Goal: Task Accomplishment & Management: Use online tool/utility

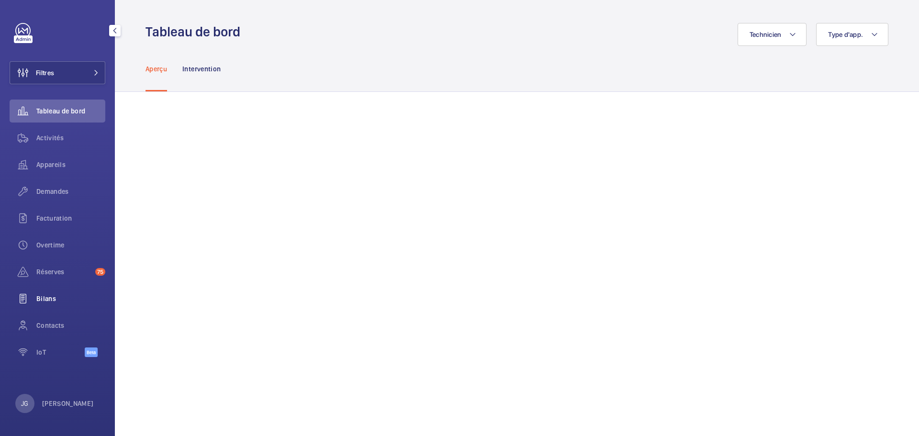
click at [52, 304] on div "Bilans" at bounding box center [58, 298] width 96 height 23
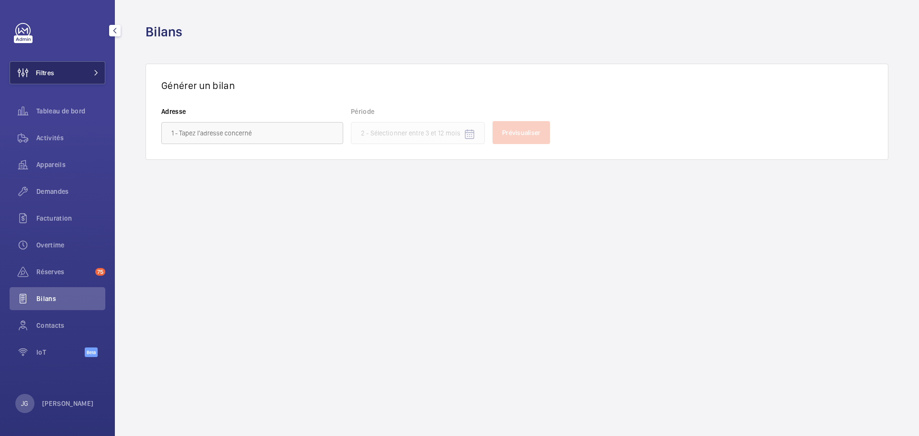
click at [62, 74] on button "Filtres" at bounding box center [58, 72] width 96 height 23
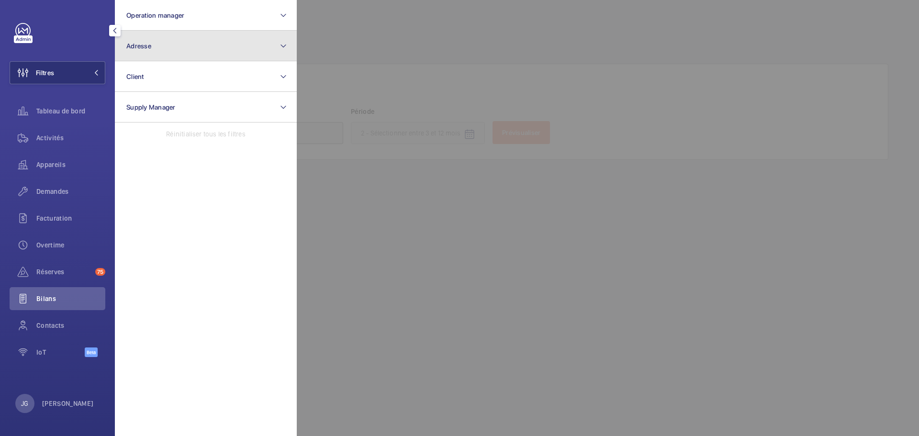
click at [161, 55] on button "Adresse" at bounding box center [206, 46] width 182 height 31
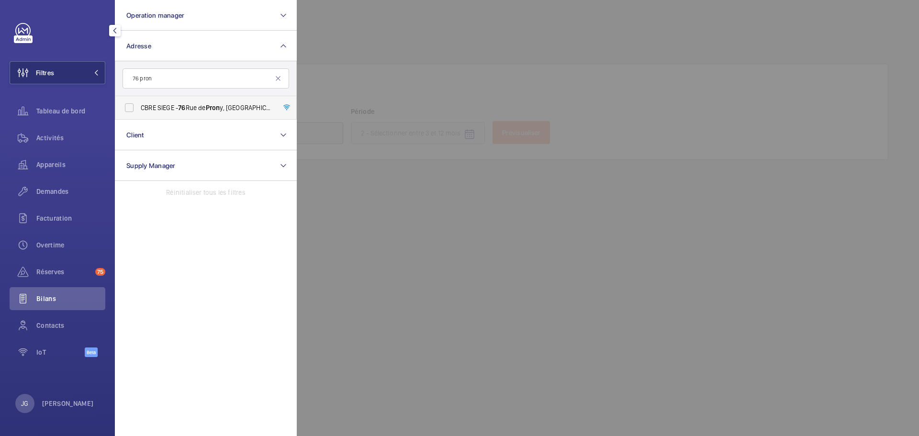
type input "76 pron"
click at [178, 108] on span "CBRE SIEGE - [STREET_ADDRESS]" at bounding box center [207, 108] width 132 height 10
click at [139, 108] on input "CBRE SIEGE - [STREET_ADDRESS]" at bounding box center [129, 107] width 19 height 19
checkbox input "true"
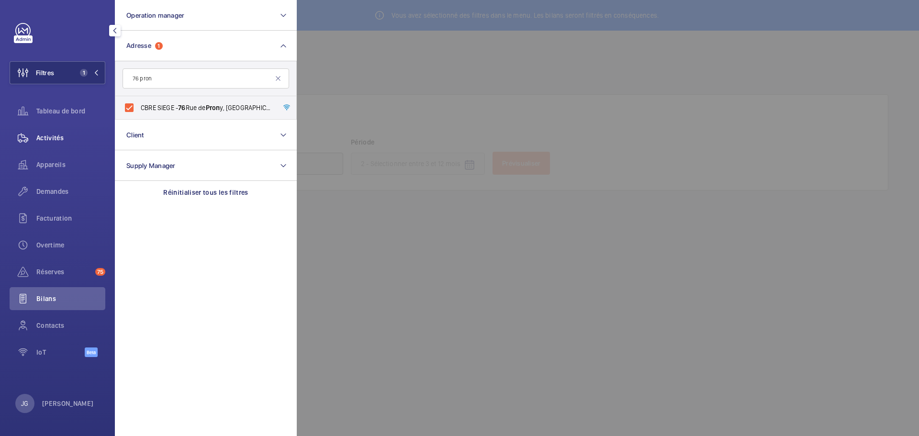
click at [42, 138] on span "Activités" at bounding box center [70, 138] width 69 height 10
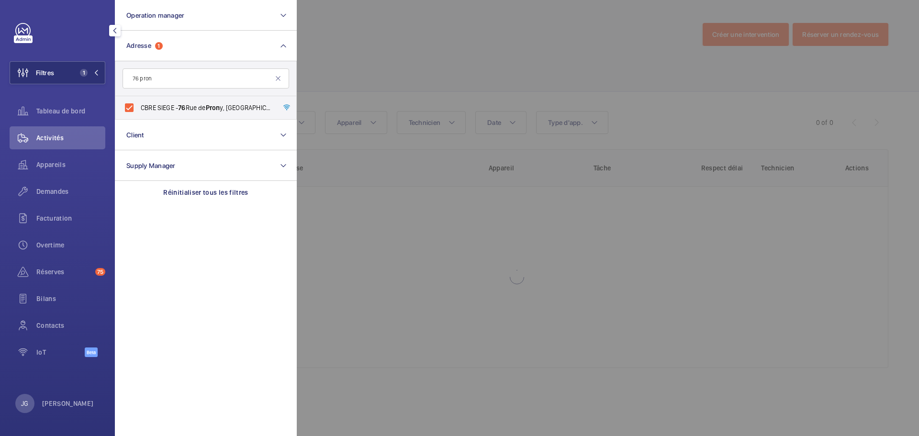
drag, startPoint x: 415, startPoint y: 60, endPoint x: 410, endPoint y: 64, distance: 6.2
click at [416, 60] on div at bounding box center [756, 218] width 919 height 436
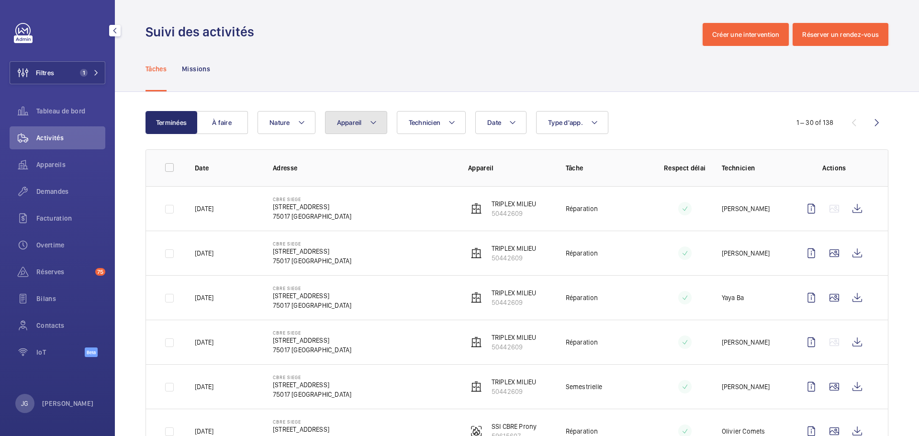
click at [339, 129] on button "Appareil" at bounding box center [356, 122] width 62 height 23
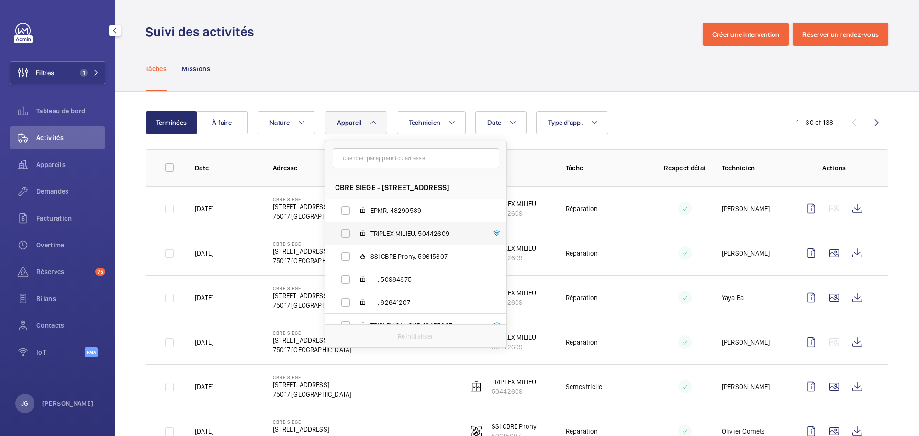
click at [347, 238] on label "TRIPLEX MILIEU, 50442609" at bounding box center [409, 233] width 166 height 23
click at [347, 238] on input "TRIPLEX MILIEU, 50442609" at bounding box center [345, 233] width 19 height 19
checkbox input "true"
click at [445, 67] on div "Tâches Missions" at bounding box center [517, 68] width 743 height 45
